Goal: Task Accomplishment & Management: Manage account settings

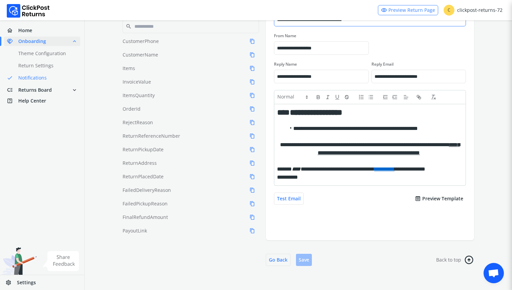
scroll to position [114, 0]
click at [276, 258] on button "Go Back" at bounding box center [278, 260] width 25 height 12
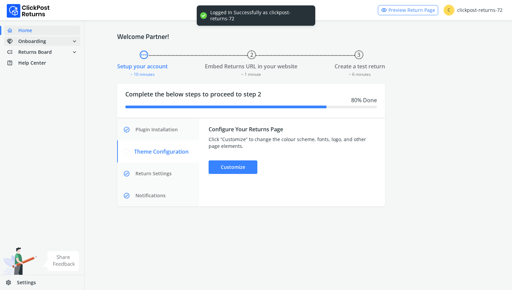
click at [74, 39] on span "expand_more" at bounding box center [74, 41] width 6 height 9
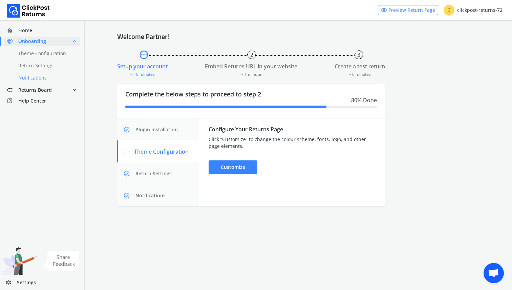
click at [55, 79] on link "done Notifications" at bounding box center [46, 77] width 84 height 9
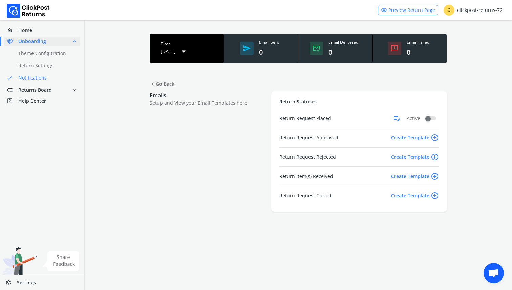
click at [181, 52] on span "arrow_drop_down" at bounding box center [183, 51] width 10 height 12
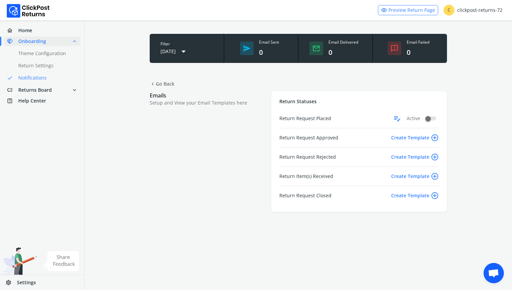
click at [193, 193] on div "Emails Setup and View your Email Templates here" at bounding box center [207, 151] width 115 height 121
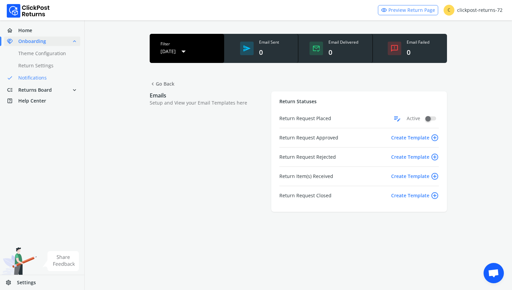
click at [179, 49] on span "arrow_drop_down" at bounding box center [183, 51] width 10 height 12
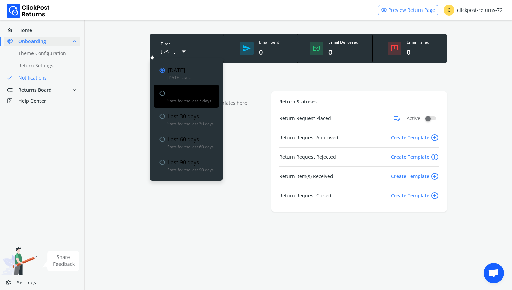
click at [181, 96] on div "radio_button_unchecked Last 7 days" at bounding box center [186, 93] width 55 height 9
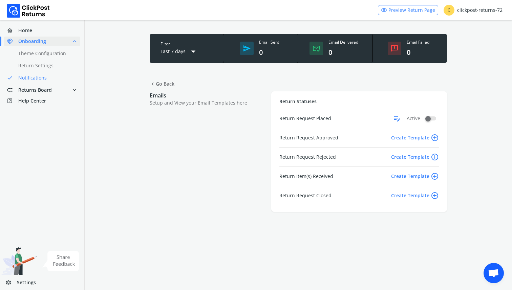
click at [235, 85] on div "chevron_left Go Back" at bounding box center [298, 84] width 427 height 15
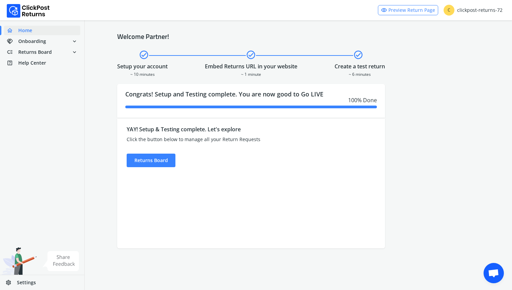
click at [23, 285] on span "Settings" at bounding box center [26, 282] width 19 height 7
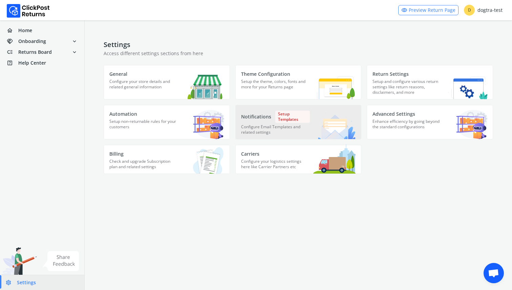
click at [284, 138] on p "Configure Email Templates and related settings" at bounding box center [275, 131] width 69 height 15
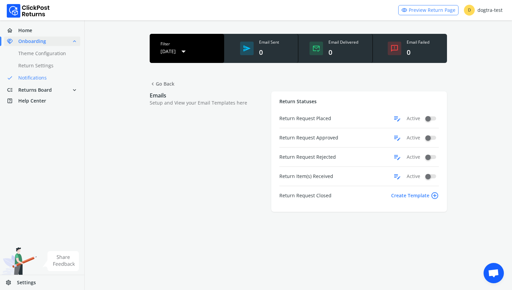
click at [182, 55] on span "arrow_drop_down" at bounding box center [183, 51] width 10 height 12
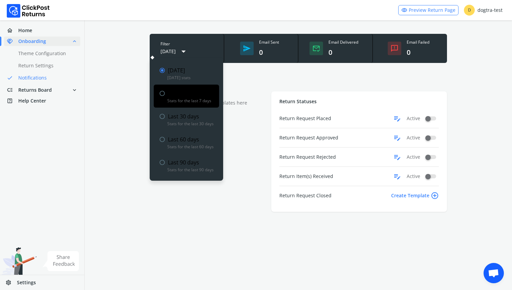
click at [176, 94] on div "radio_button_unchecked Last 7 days" at bounding box center [186, 93] width 55 height 9
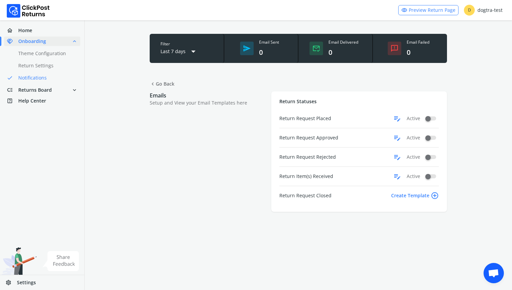
click at [397, 176] on span "edit_note" at bounding box center [397, 176] width 8 height 11
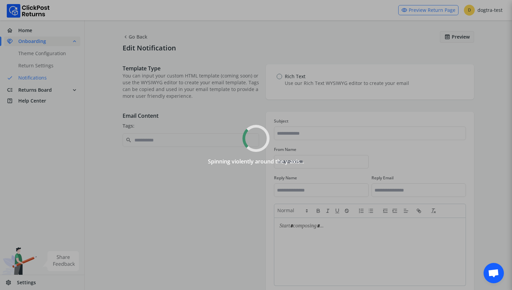
type input "**********"
type input "******"
type input "**********"
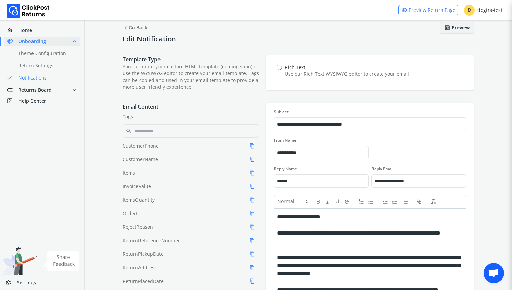
scroll to position [5, 0]
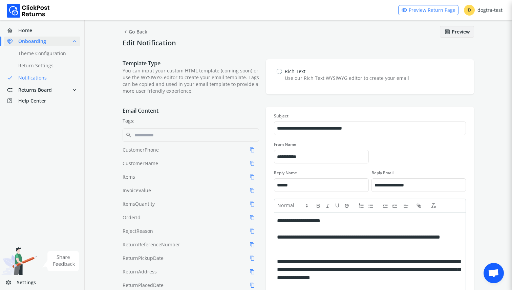
click at [456, 31] on div "preview Preview" at bounding box center [457, 32] width 34 height 12
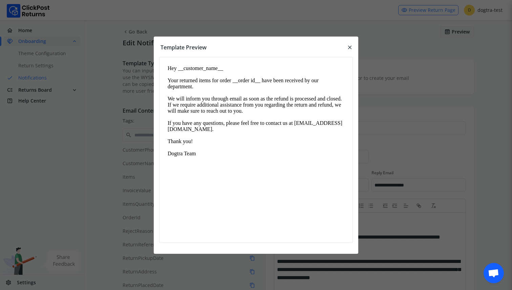
scroll to position [0, 0]
click at [350, 46] on span "close" at bounding box center [350, 47] width 6 height 9
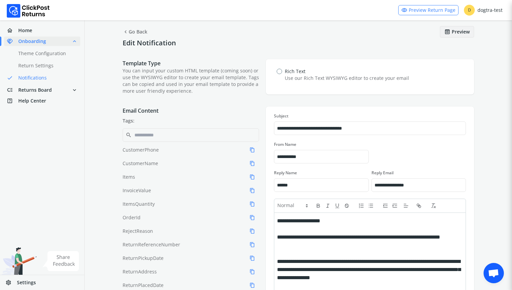
click at [456, 27] on div "preview Preview" at bounding box center [457, 32] width 34 height 12
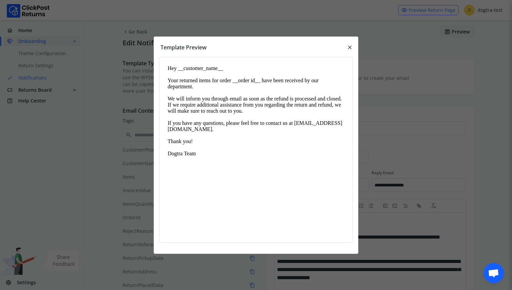
click at [402, 71] on div at bounding box center [256, 145] width 512 height 290
click at [349, 46] on span "close" at bounding box center [350, 47] width 6 height 9
